Goal: Task Accomplishment & Management: Manage account settings

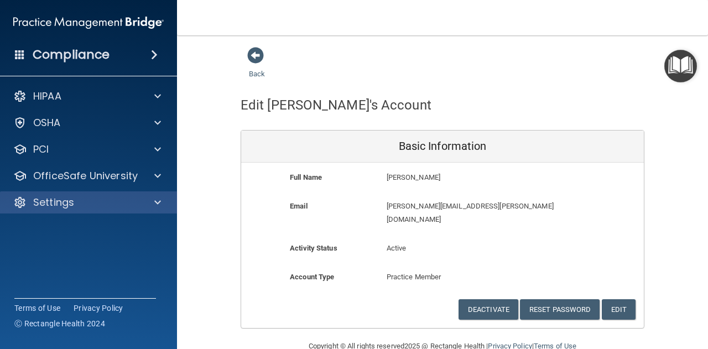
scroll to position [9, 0]
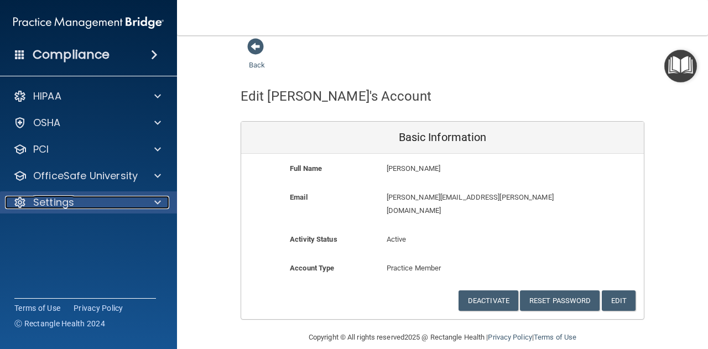
click at [125, 202] on div "Settings" at bounding box center [73, 202] width 137 height 13
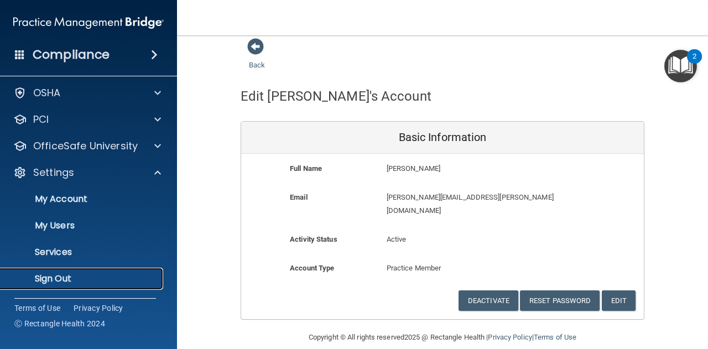
click at [103, 277] on p "Sign Out" at bounding box center [82, 278] width 151 height 11
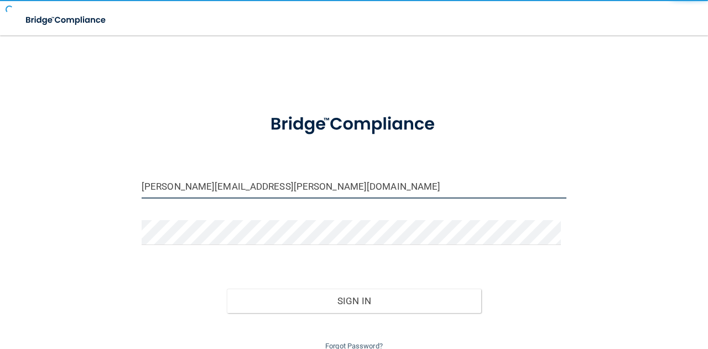
click at [275, 182] on input "[PERSON_NAME][EMAIL_ADDRESS][PERSON_NAME][DOMAIN_NAME]" at bounding box center [354, 186] width 425 height 25
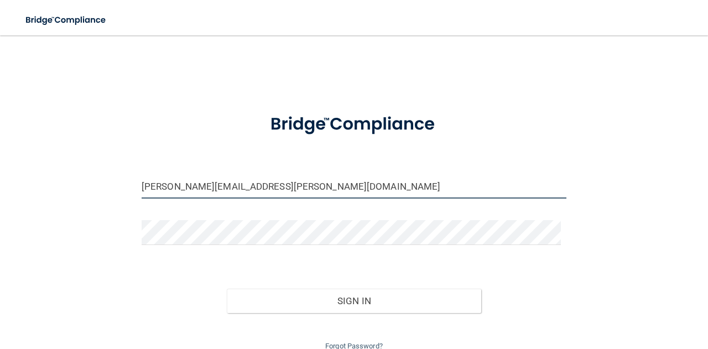
click at [275, 182] on input "[PERSON_NAME][EMAIL_ADDRESS][PERSON_NAME][DOMAIN_NAME]" at bounding box center [354, 186] width 425 height 25
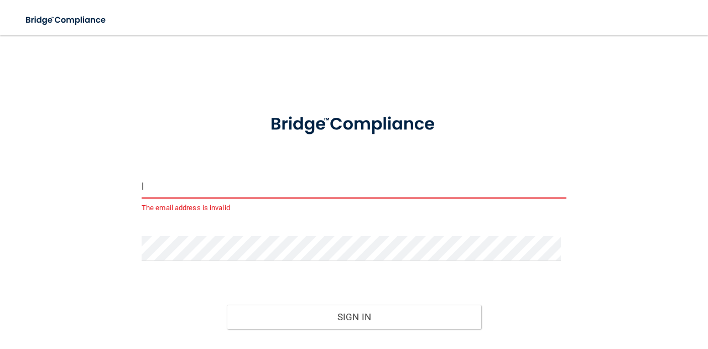
type input "[EMAIL_ADDRESS][DOMAIN_NAME]"
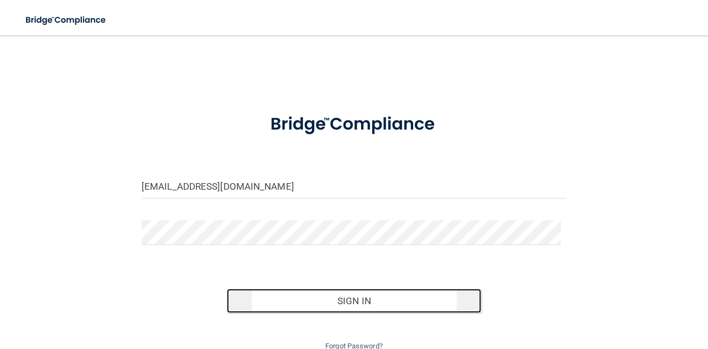
click at [311, 293] on button "Sign In" at bounding box center [354, 301] width 255 height 24
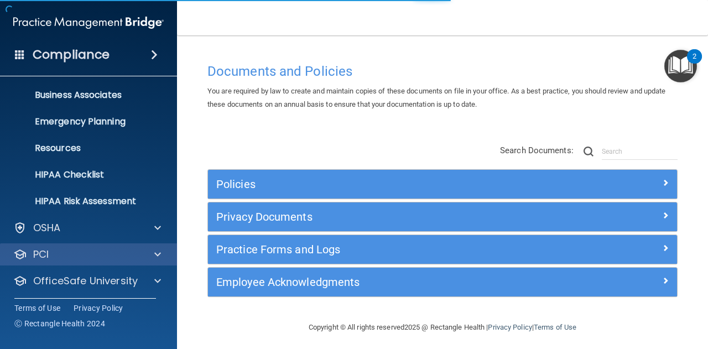
scroll to position [109, 0]
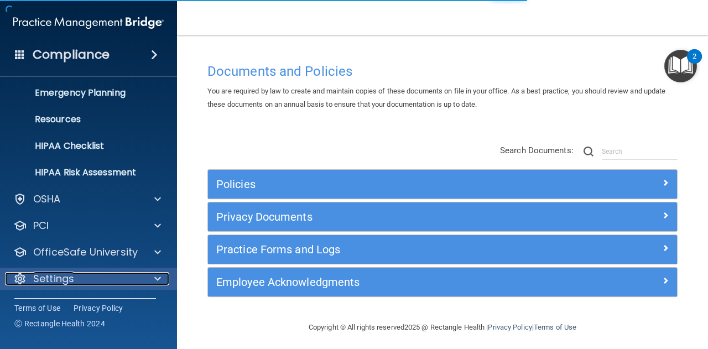
click at [152, 275] on div at bounding box center [156, 278] width 28 height 13
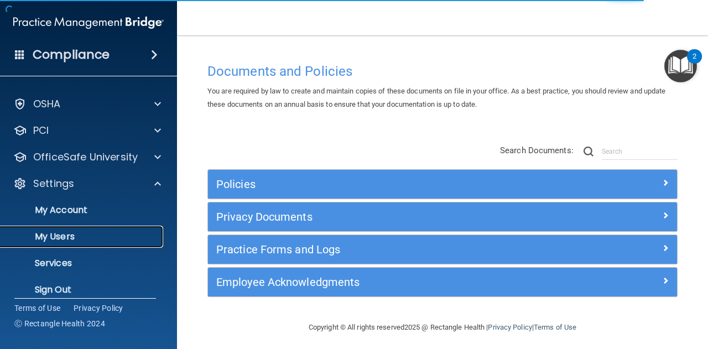
click at [122, 236] on p "My Users" at bounding box center [82, 236] width 151 height 11
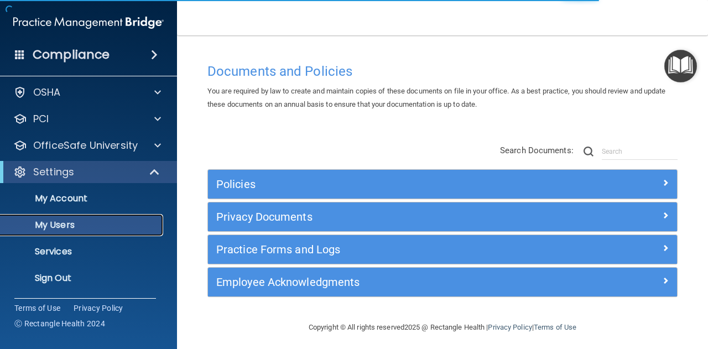
scroll to position [30, 0]
select select "20"
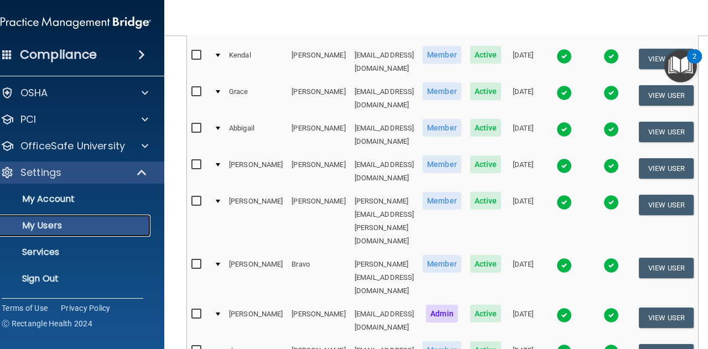
scroll to position [0, 0]
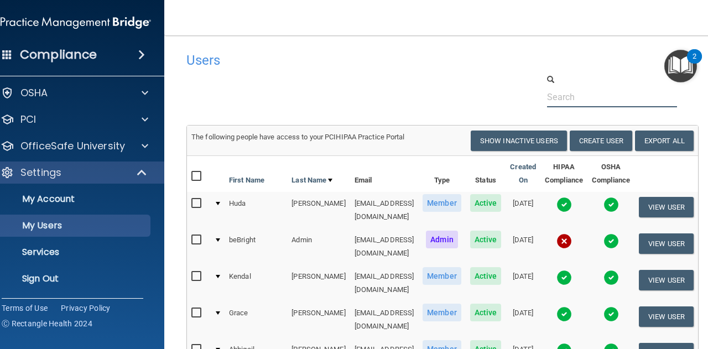
click at [570, 102] on input "text" at bounding box center [612, 97] width 130 height 20
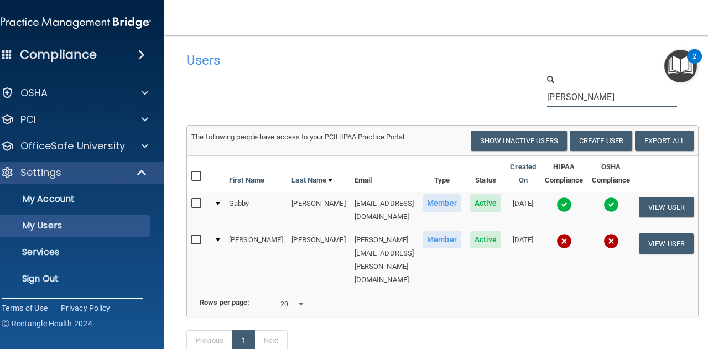
type input "[PERSON_NAME]"
click at [199, 236] on input "checkbox" at bounding box center [197, 240] width 13 height 9
checkbox input "true"
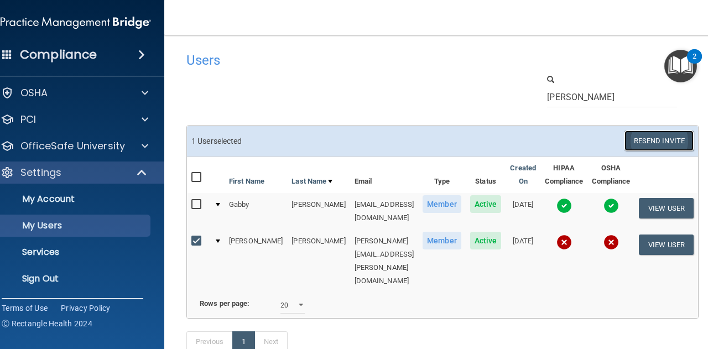
click at [624, 139] on button "Resend Invite" at bounding box center [658, 140] width 69 height 20
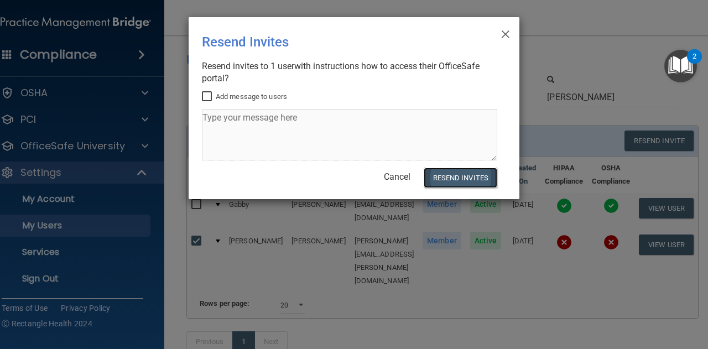
click at [470, 184] on button "Resend Invites" at bounding box center [461, 178] width 74 height 20
